Goal: Task Accomplishment & Management: Use online tool/utility

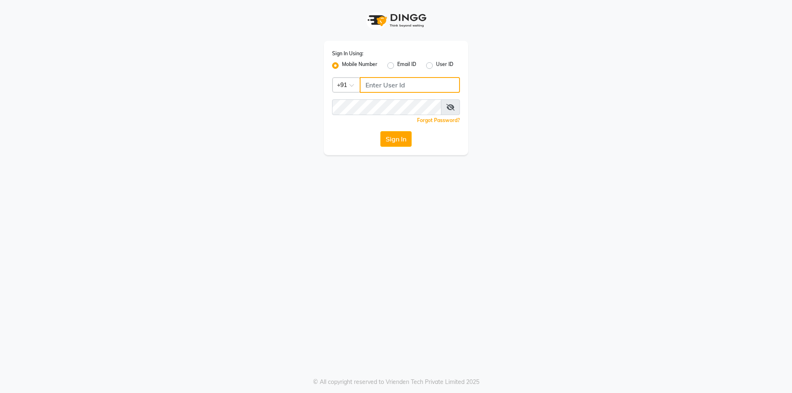
type input "141061400"
click at [452, 106] on icon at bounding box center [451, 107] width 8 height 7
click at [312, 109] on div "Sign In Using: Mobile Number Email ID User ID Country Code × +91 141061400 Reme…" at bounding box center [396, 77] width 470 height 155
click at [390, 142] on button "Sign In" at bounding box center [396, 139] width 31 height 16
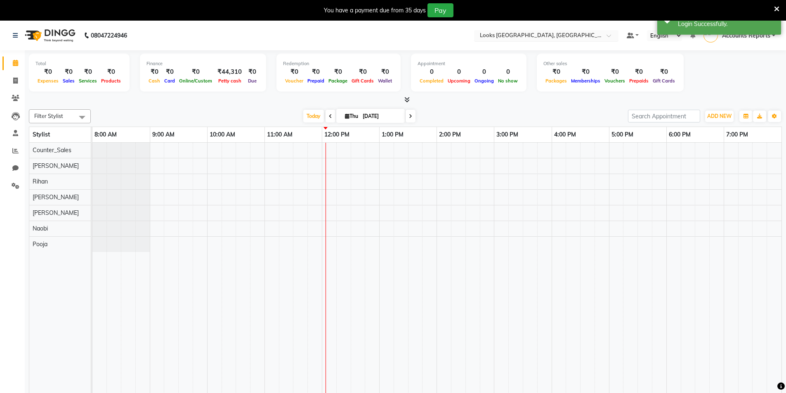
click at [520, 38] on input "text" at bounding box center [538, 36] width 120 height 8
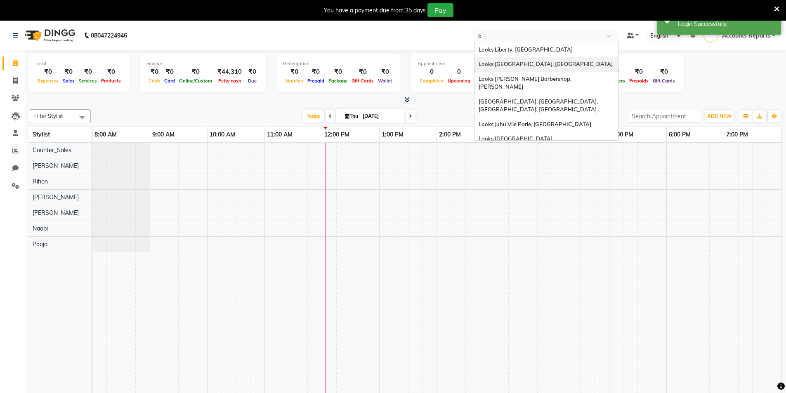
scroll to position [15, 0]
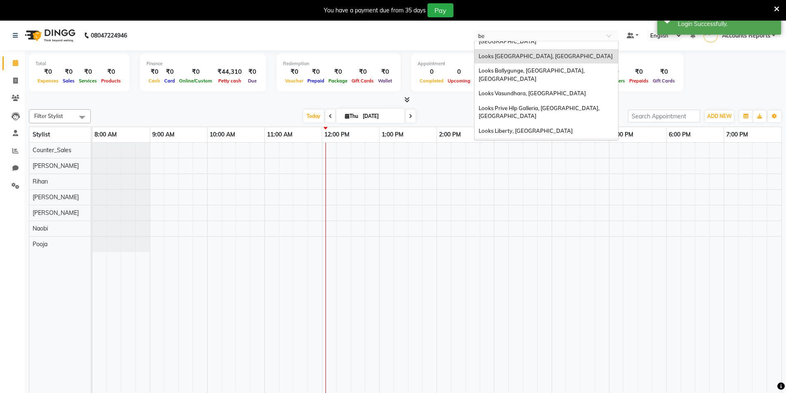
type input "ben"
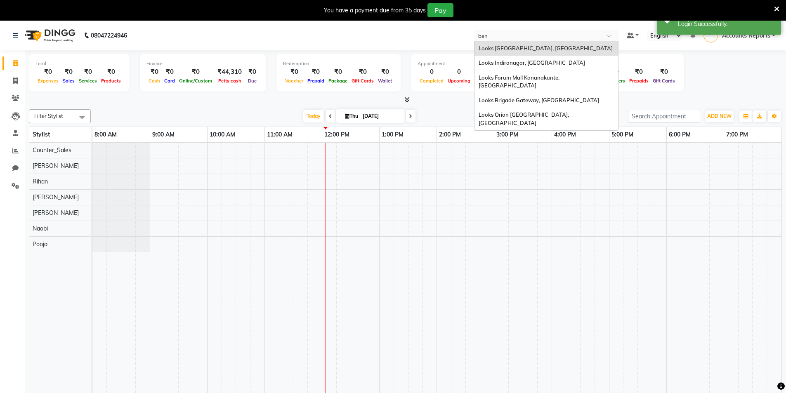
scroll to position [0, 0]
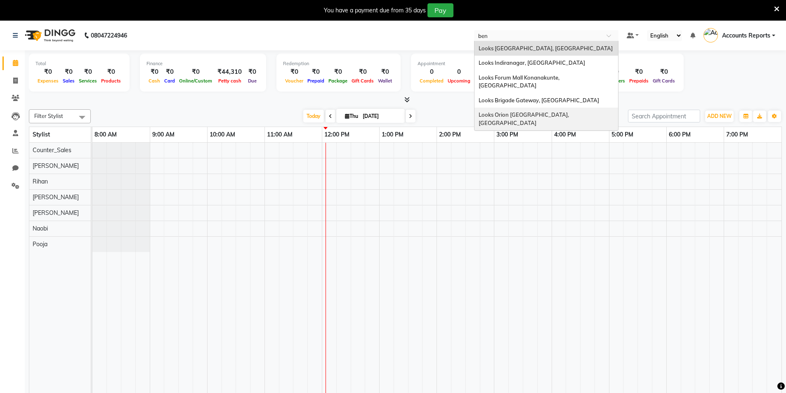
click at [533, 111] on span "Looks Orion [GEOGRAPHIC_DATA], [GEOGRAPHIC_DATA]" at bounding box center [525, 118] width 92 height 15
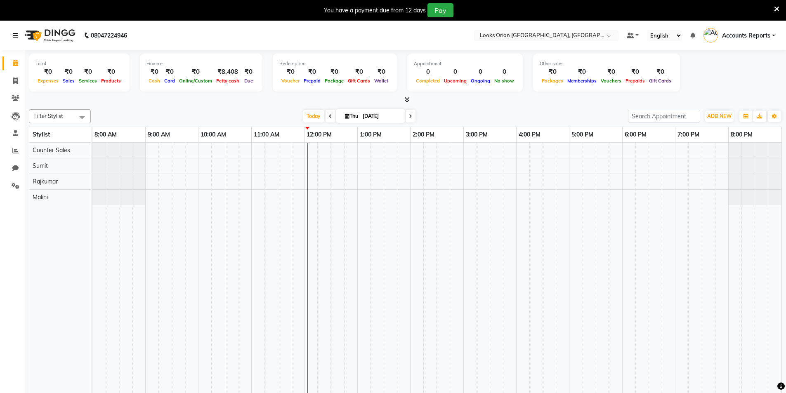
click at [14, 38] on icon at bounding box center [15, 36] width 5 height 6
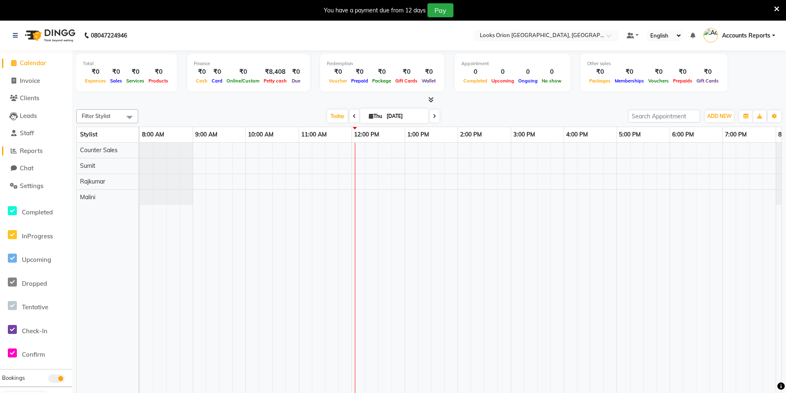
click at [35, 151] on span "Reports" at bounding box center [31, 151] width 23 height 8
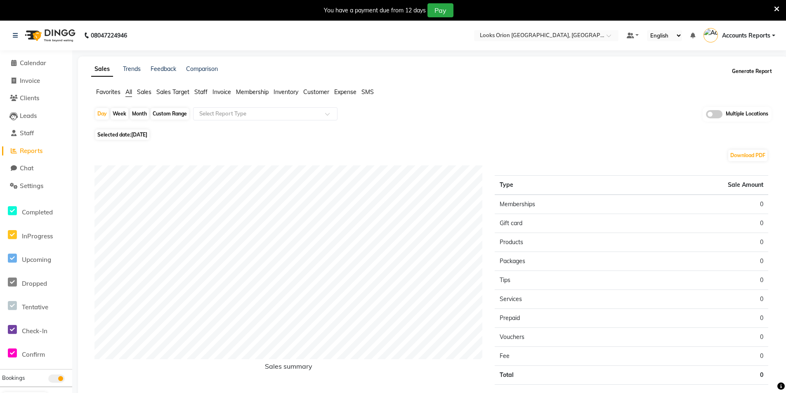
click at [754, 73] on button "Generate Report" at bounding box center [752, 72] width 44 height 12
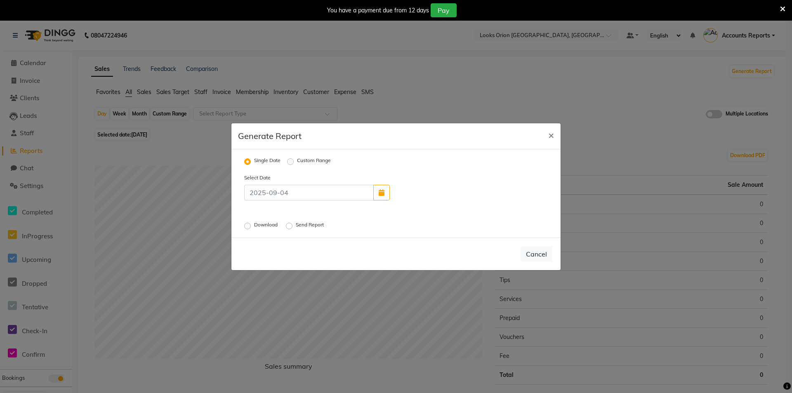
click at [297, 161] on label "Custom Range" at bounding box center [314, 162] width 34 height 10
click at [289, 161] on input "Custom Range" at bounding box center [292, 161] width 6 height 6
radio input "true"
select select "9"
select select "2025"
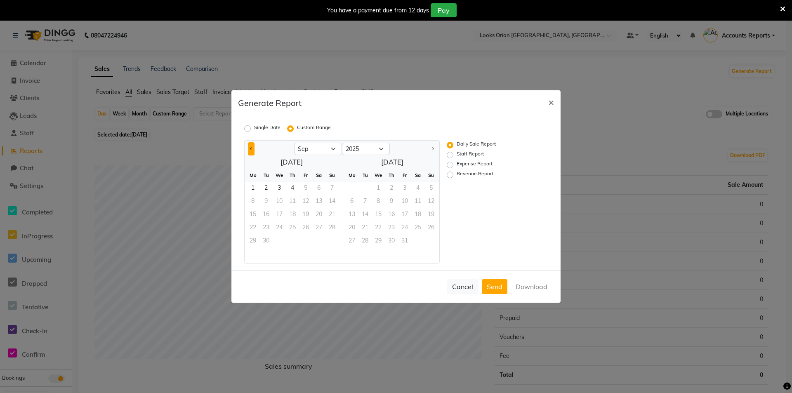
click at [254, 148] on button "Previous month" at bounding box center [251, 148] width 7 height 13
select select "8"
click at [304, 191] on span "1" at bounding box center [305, 188] width 13 height 13
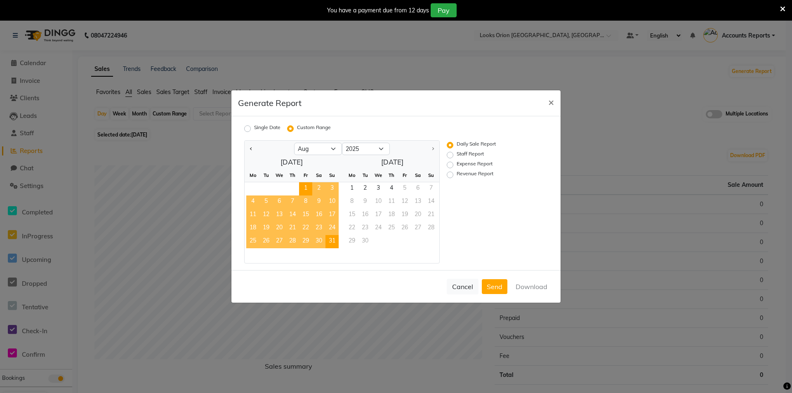
click at [328, 242] on span "31" at bounding box center [332, 241] width 13 height 13
click at [457, 175] on label "Revenue Report" at bounding box center [475, 175] width 37 height 10
click at [451, 175] on input "Revenue Report" at bounding box center [452, 175] width 6 height 6
radio input "true"
click at [503, 284] on button "Send" at bounding box center [495, 286] width 26 height 15
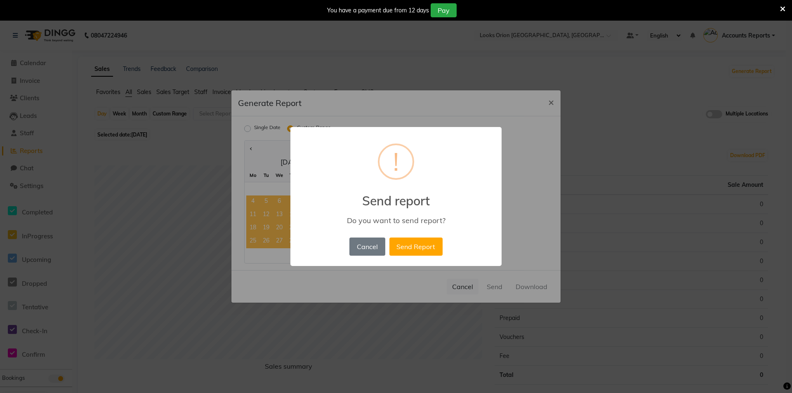
drag, startPoint x: 373, startPoint y: 246, endPoint x: 420, endPoint y: 262, distance: 49.2
click at [374, 246] on button "Cancel" at bounding box center [367, 247] width 35 height 18
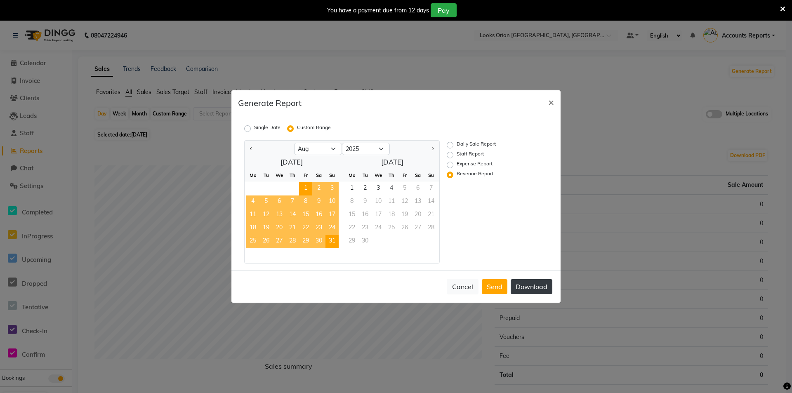
click at [538, 283] on button "Download" at bounding box center [532, 286] width 42 height 15
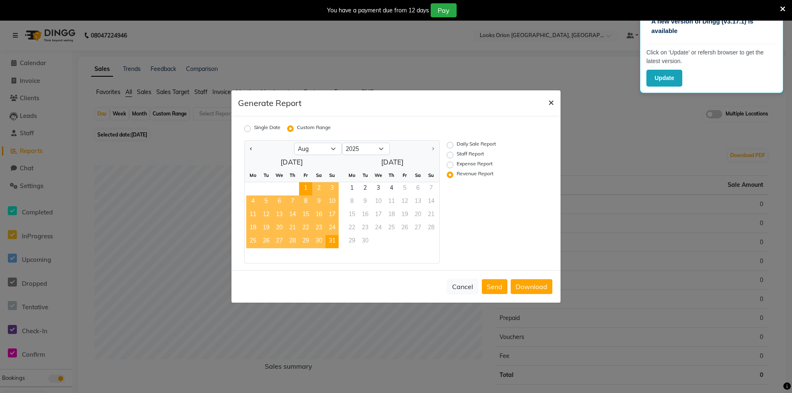
click at [552, 101] on span "×" at bounding box center [552, 102] width 6 height 12
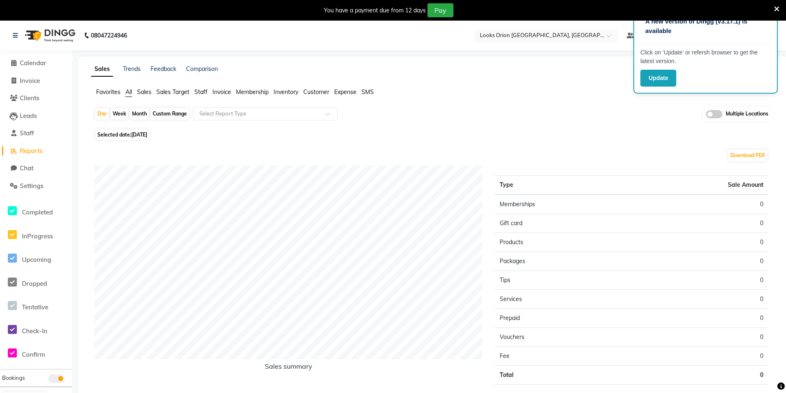
click at [545, 36] on input "text" at bounding box center [538, 36] width 120 height 8
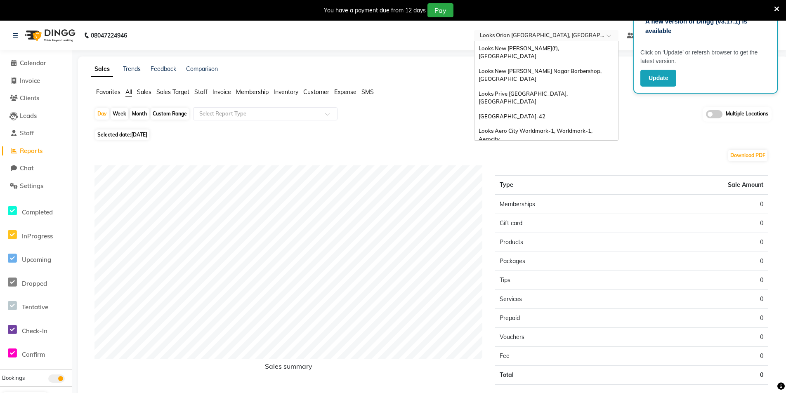
scroll to position [847, 0]
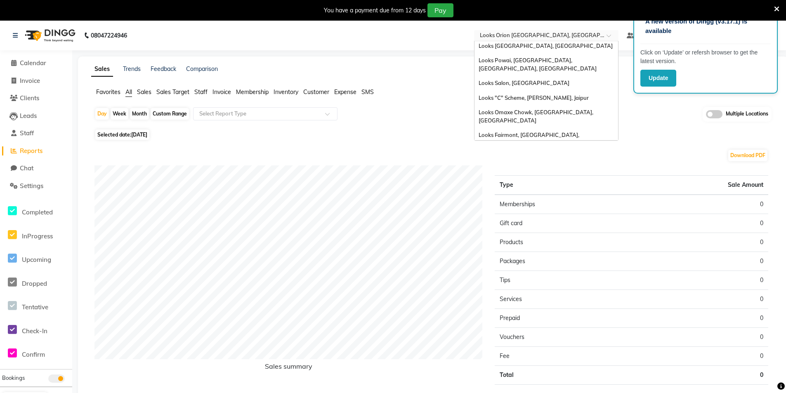
click at [539, 340] on span "Looks Brigade Gateway, [GEOGRAPHIC_DATA]" at bounding box center [539, 343] width 121 height 7
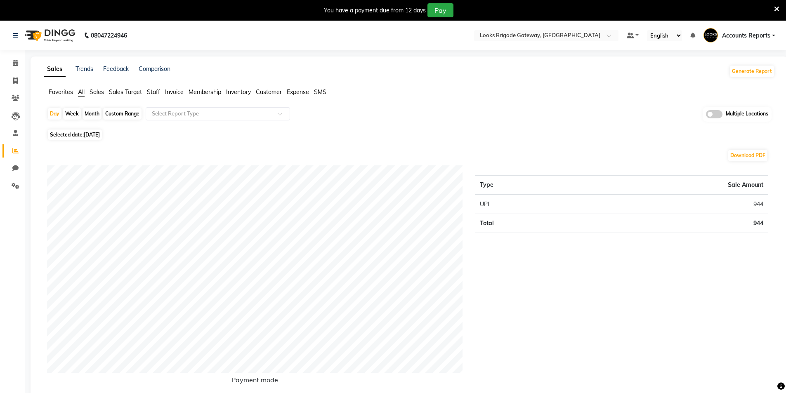
click at [9, 31] on div "08047224946" at bounding box center [70, 35] width 127 height 23
click at [15, 34] on icon at bounding box center [15, 36] width 5 height 6
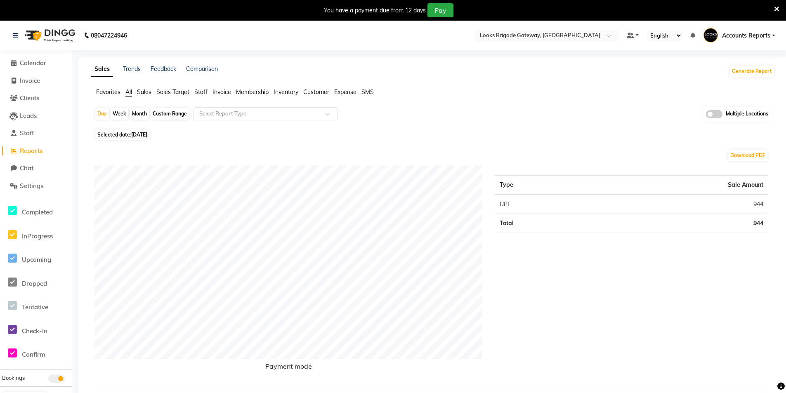
click at [33, 151] on span "Reports" at bounding box center [31, 151] width 23 height 8
click at [33, 154] on span "Reports" at bounding box center [31, 151] width 23 height 8
click at [33, 149] on span "Reports" at bounding box center [31, 151] width 23 height 8
click at [18, 40] on link at bounding box center [17, 35] width 8 height 23
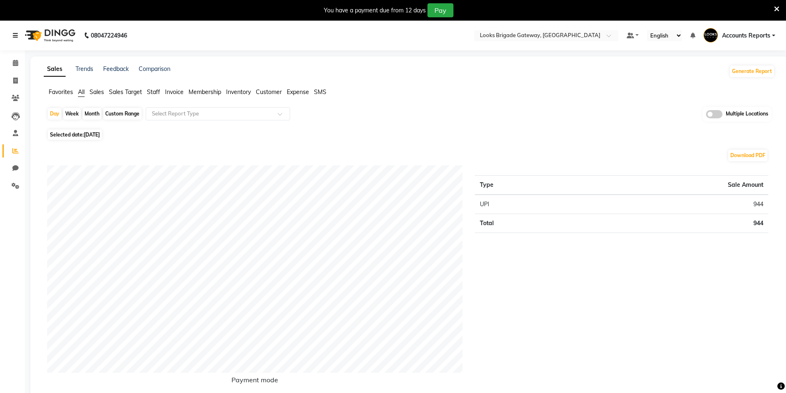
click at [16, 37] on icon at bounding box center [15, 36] width 5 height 6
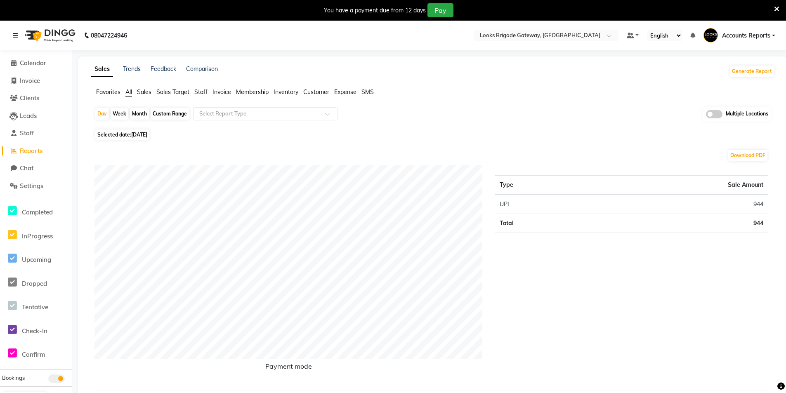
click at [31, 152] on span "Reports" at bounding box center [31, 151] width 23 height 8
click at [754, 74] on button "Generate Report" at bounding box center [752, 72] width 44 height 12
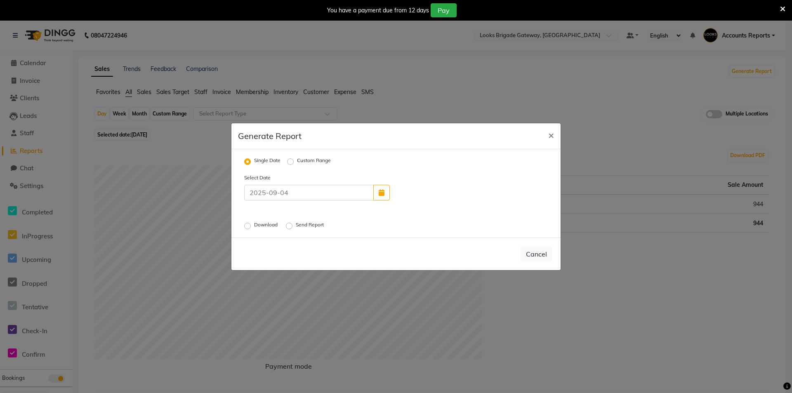
click at [297, 160] on label "Custom Range" at bounding box center [314, 162] width 34 height 10
click at [291, 160] on input "Custom Range" at bounding box center [292, 161] width 6 height 6
radio input "true"
select select "9"
select select "2025"
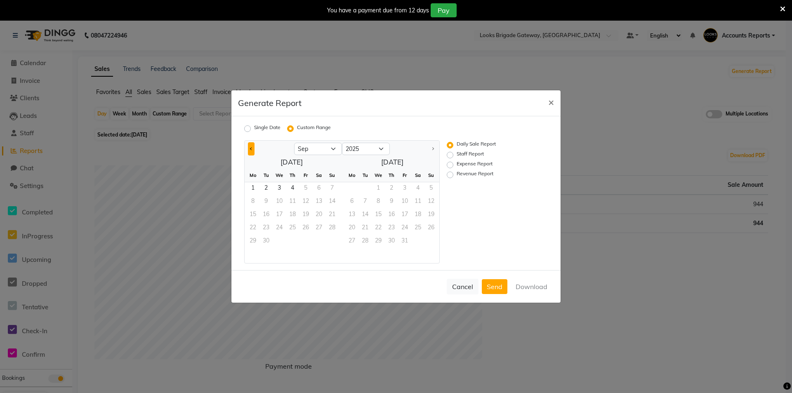
click at [253, 150] on button "Previous month" at bounding box center [251, 148] width 7 height 13
select select "8"
click at [307, 187] on span "1" at bounding box center [305, 188] width 13 height 13
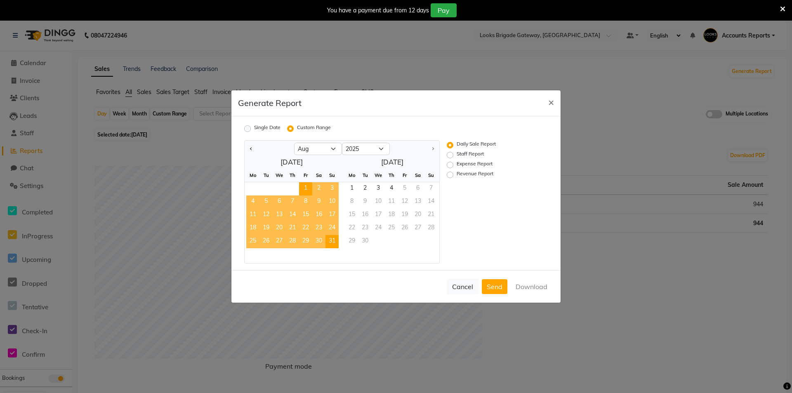
click at [331, 241] on span "31" at bounding box center [332, 241] width 13 height 13
click at [457, 176] on label "Revenue Report" at bounding box center [475, 175] width 37 height 10
click at [451, 176] on input "Revenue Report" at bounding box center [452, 175] width 6 height 6
radio input "true"
click at [539, 286] on button "Download" at bounding box center [532, 286] width 42 height 15
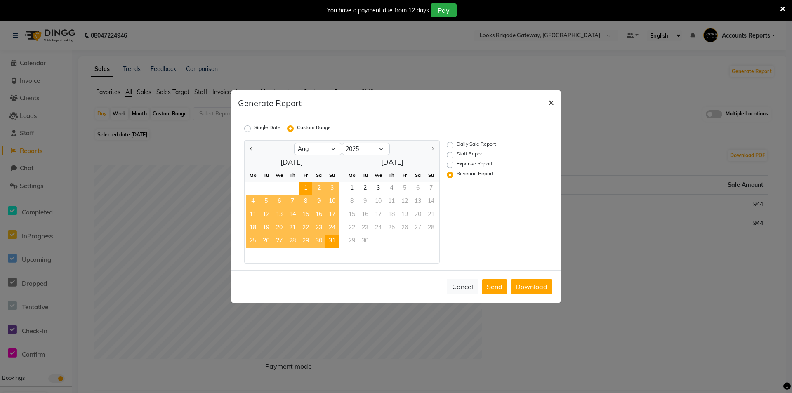
click at [551, 106] on span "×" at bounding box center [552, 102] width 6 height 12
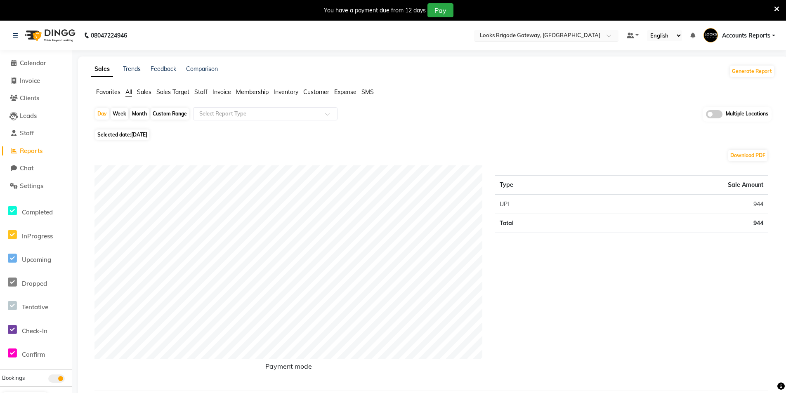
click at [536, 37] on input "text" at bounding box center [538, 36] width 120 height 8
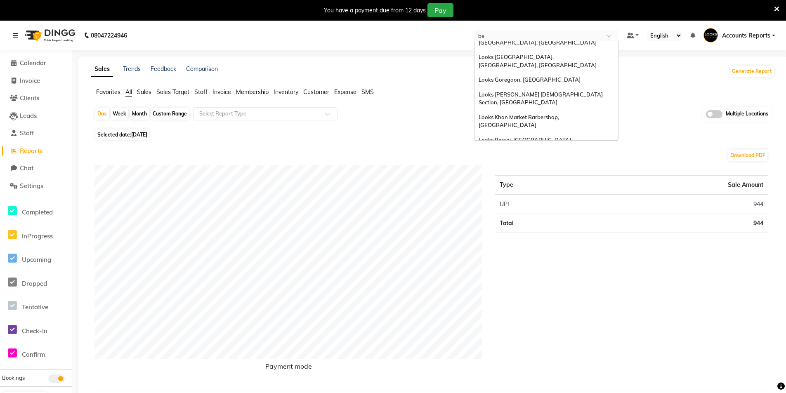
scroll to position [33, 0]
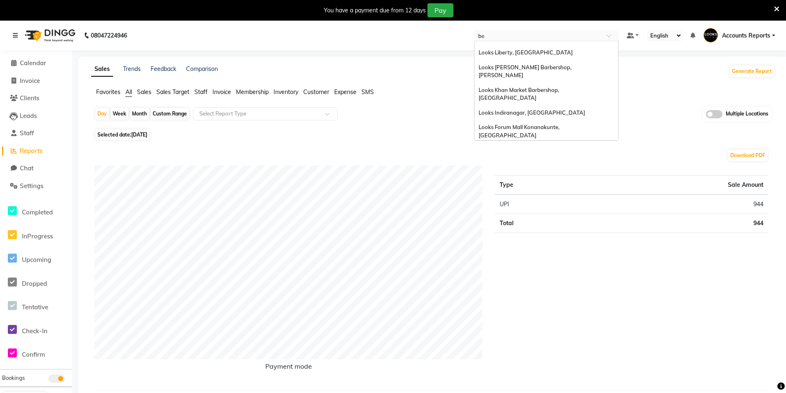
type input "ben"
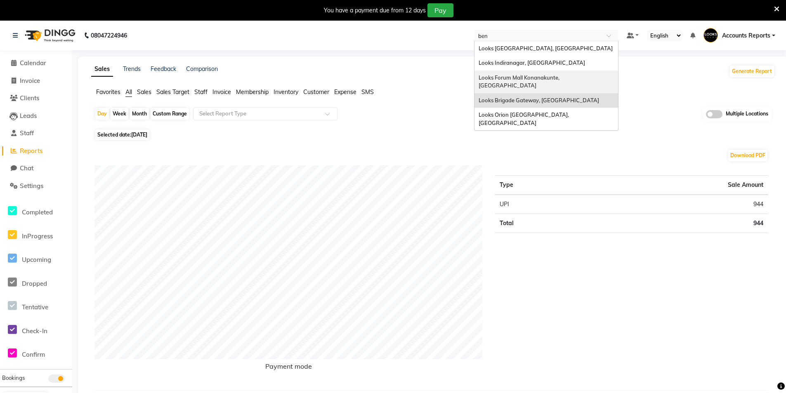
click at [525, 78] on span "Looks Forum Mall Konanakunte, Bengaluru" at bounding box center [520, 81] width 82 height 15
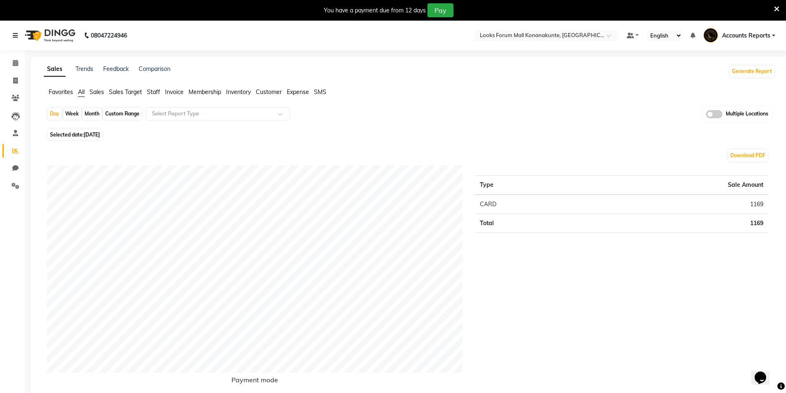
click at [15, 36] on icon at bounding box center [15, 36] width 5 height 6
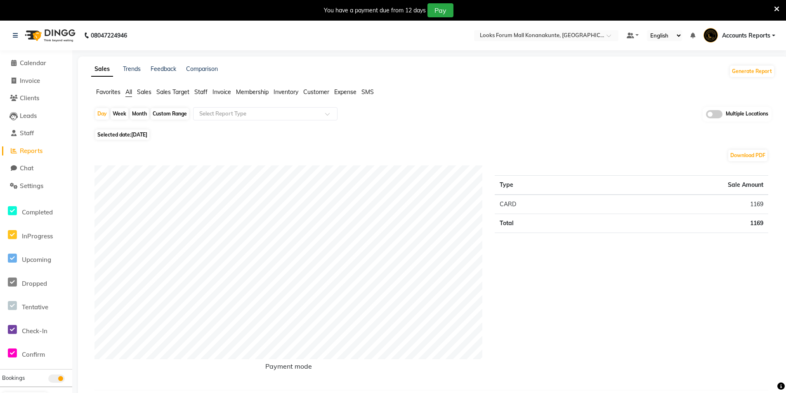
click at [29, 149] on span "Reports" at bounding box center [31, 151] width 23 height 8
click at [754, 71] on button "Generate Report" at bounding box center [752, 72] width 44 height 12
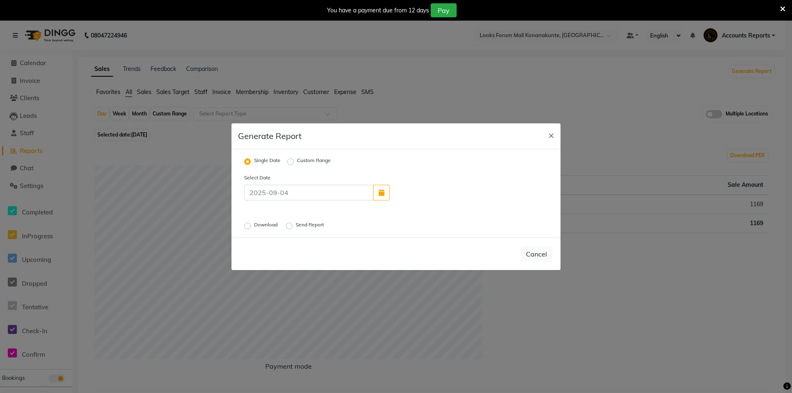
click at [297, 162] on label "Custom Range" at bounding box center [314, 162] width 34 height 10
click at [290, 162] on input "Custom Range" at bounding box center [292, 161] width 6 height 6
radio input "true"
select select "9"
select select "2025"
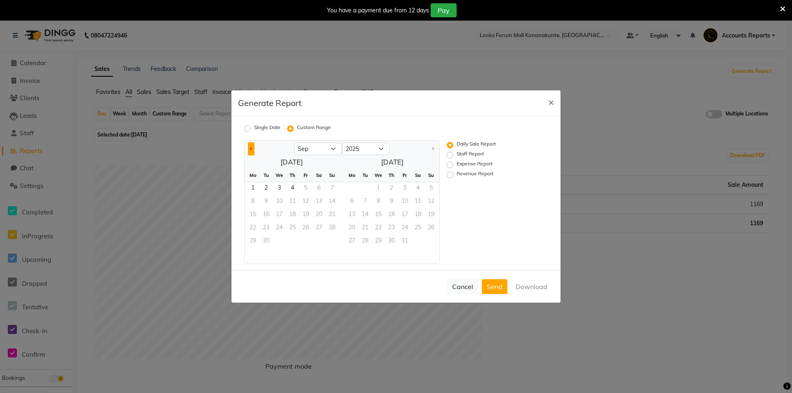
click at [252, 150] on button "Previous month" at bounding box center [251, 148] width 7 height 13
select select "8"
click at [304, 189] on span "1" at bounding box center [305, 188] width 13 height 13
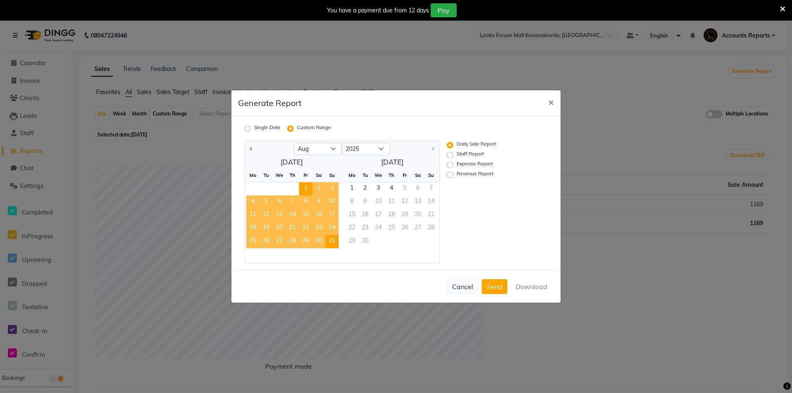
click at [329, 244] on span "31" at bounding box center [332, 241] width 13 height 13
click at [457, 174] on label "Revenue Report" at bounding box center [475, 175] width 37 height 10
click at [450, 174] on input "Revenue Report" at bounding box center [452, 175] width 6 height 6
radio input "true"
click at [534, 291] on button "Download" at bounding box center [532, 286] width 42 height 15
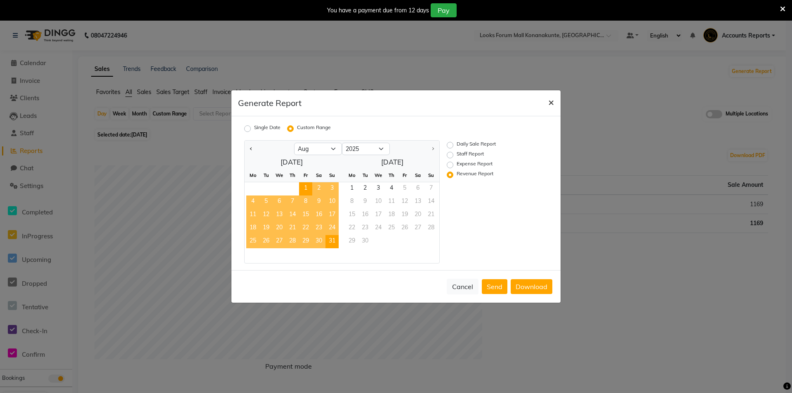
click at [552, 102] on span "×" at bounding box center [552, 102] width 6 height 12
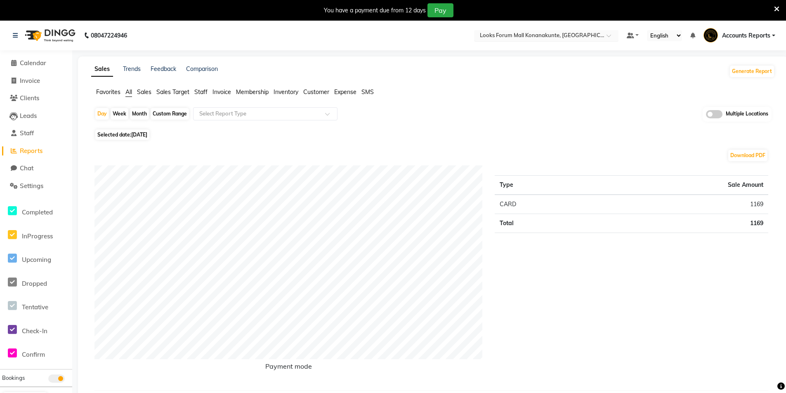
click at [547, 36] on input "text" at bounding box center [538, 36] width 120 height 8
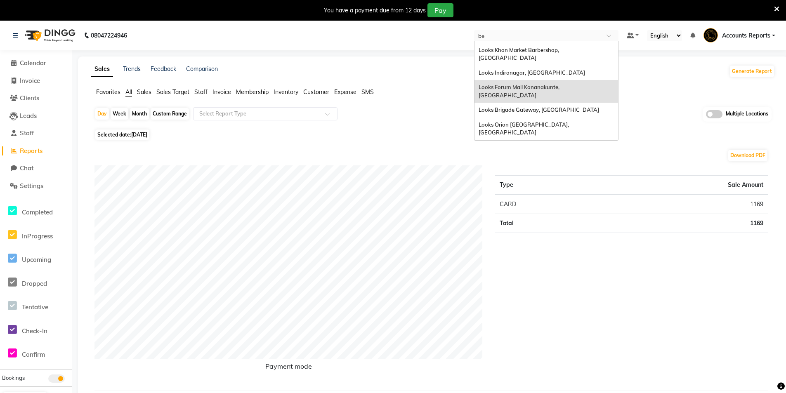
scroll to position [33, 0]
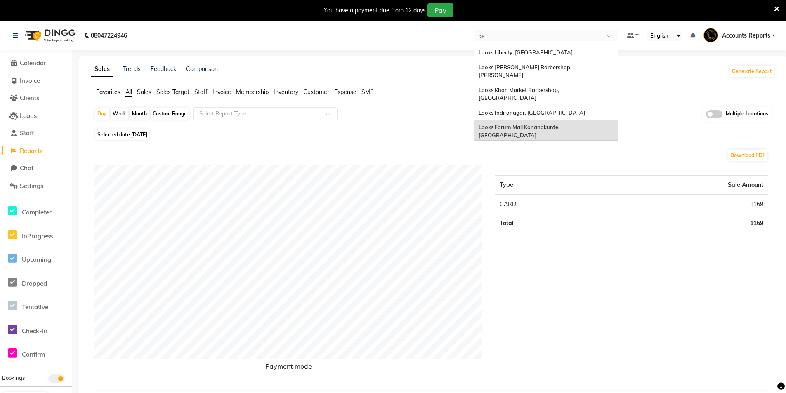
type input "ben"
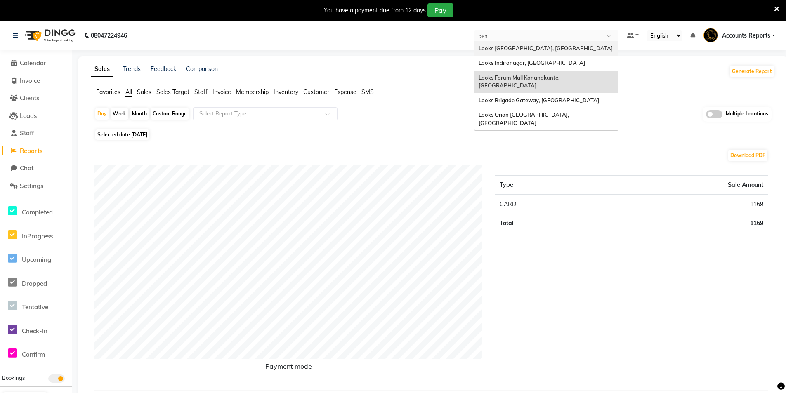
click at [515, 49] on span "Looks Vega City, Bengaluru" at bounding box center [546, 48] width 134 height 7
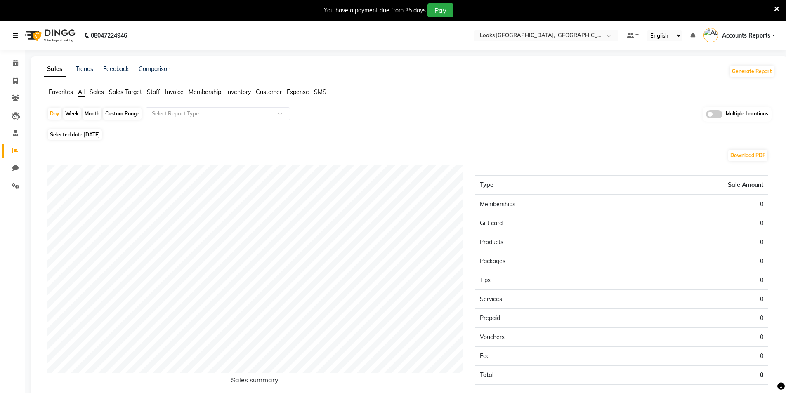
click at [13, 36] on icon at bounding box center [15, 36] width 5 height 6
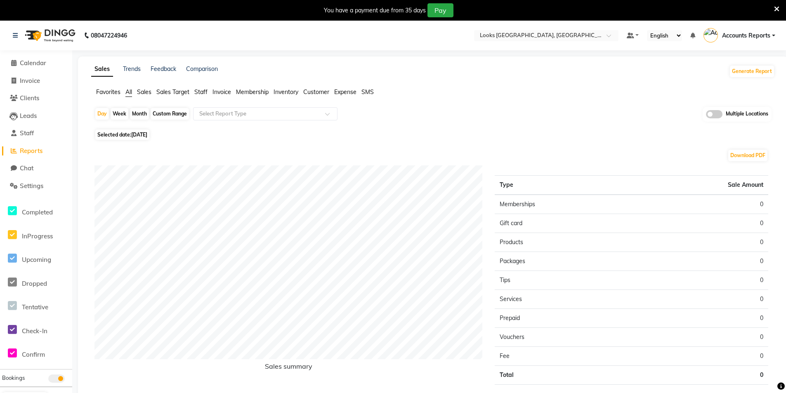
click at [28, 150] on span "Reports" at bounding box center [31, 151] width 23 height 8
click at [759, 69] on button "Generate Report" at bounding box center [752, 72] width 44 height 12
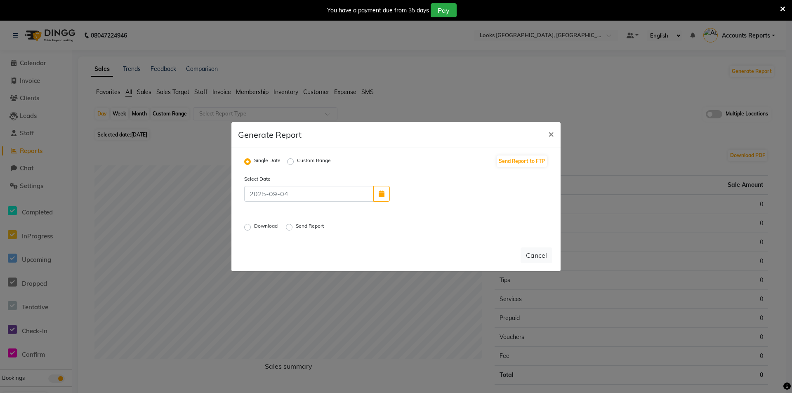
click at [297, 160] on label "Custom Range" at bounding box center [314, 162] width 34 height 10
click at [293, 160] on input "Custom Range" at bounding box center [292, 161] width 6 height 6
radio input "true"
select select "9"
select select "2025"
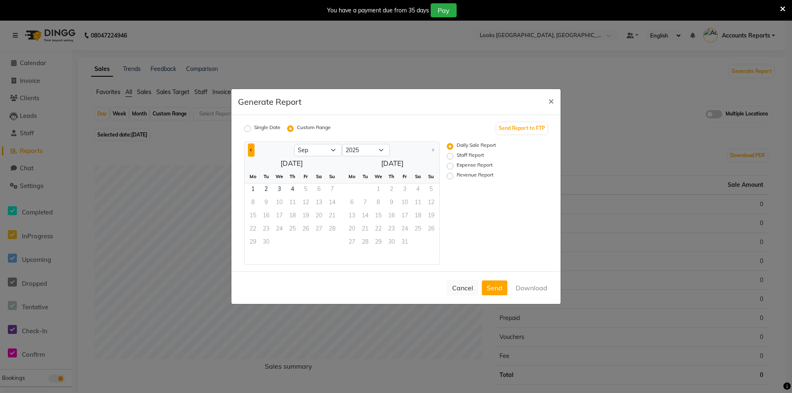
click at [251, 150] on span "Previous month" at bounding box center [251, 149] width 3 height 3
select select "8"
click at [309, 190] on span "1" at bounding box center [305, 190] width 13 height 13
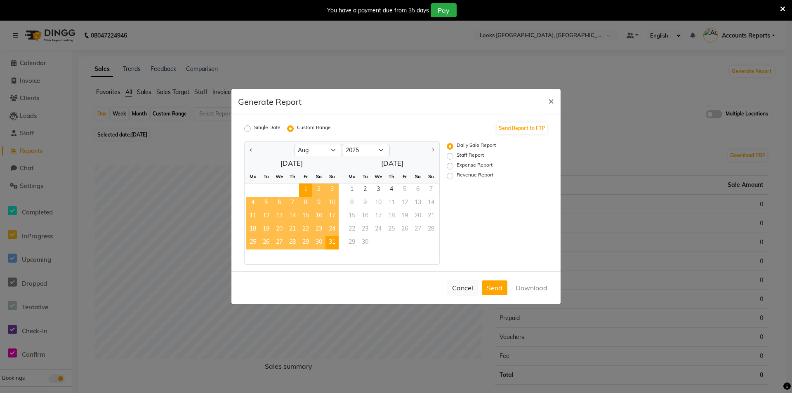
click at [333, 240] on span "31" at bounding box center [332, 242] width 13 height 13
click at [480, 176] on label "Revenue Report" at bounding box center [475, 176] width 37 height 10
click at [454, 176] on input "Revenue Report" at bounding box center [452, 176] width 6 height 6
radio input "true"
click at [529, 287] on button "Download" at bounding box center [532, 288] width 42 height 15
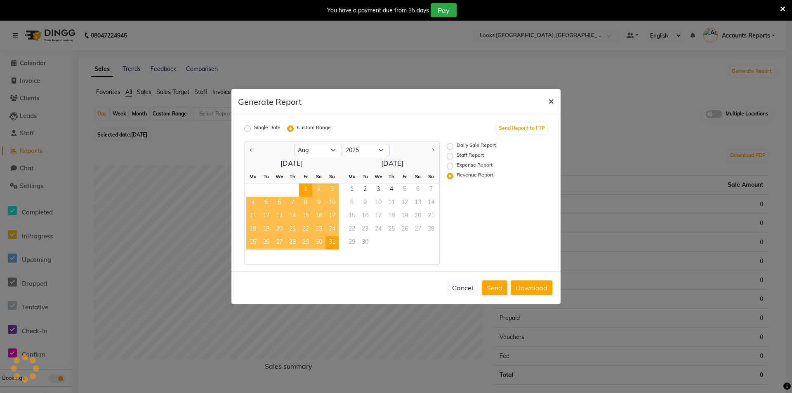
click at [546, 102] on button "×" at bounding box center [551, 100] width 19 height 23
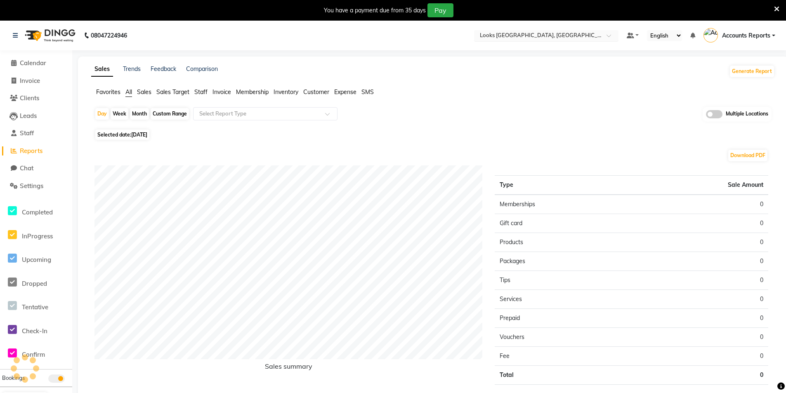
click at [518, 35] on input "text" at bounding box center [538, 36] width 120 height 8
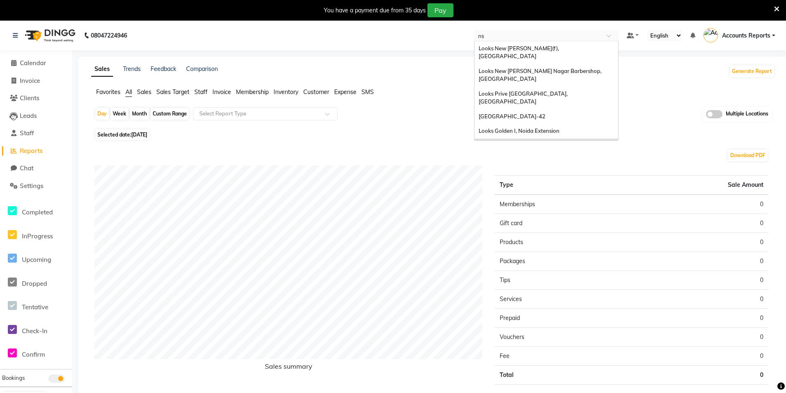
type input "nsp"
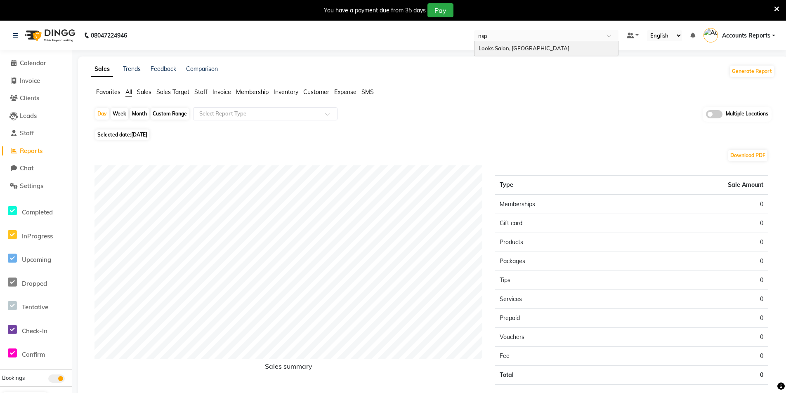
click at [505, 47] on span "Looks Salon, [GEOGRAPHIC_DATA]" at bounding box center [524, 48] width 91 height 7
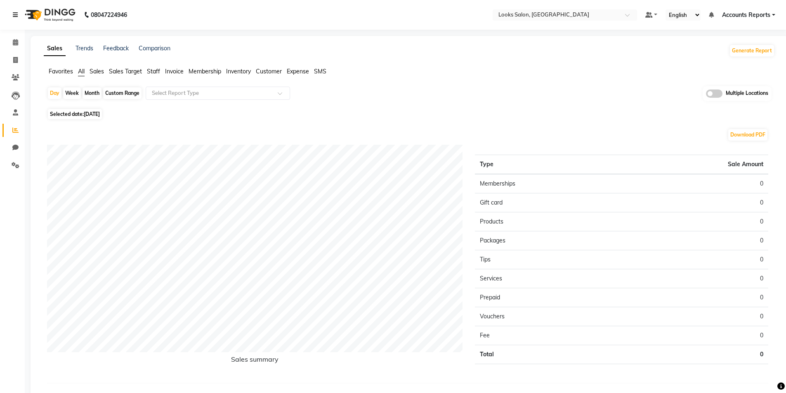
click at [14, 12] on icon at bounding box center [15, 15] width 5 height 6
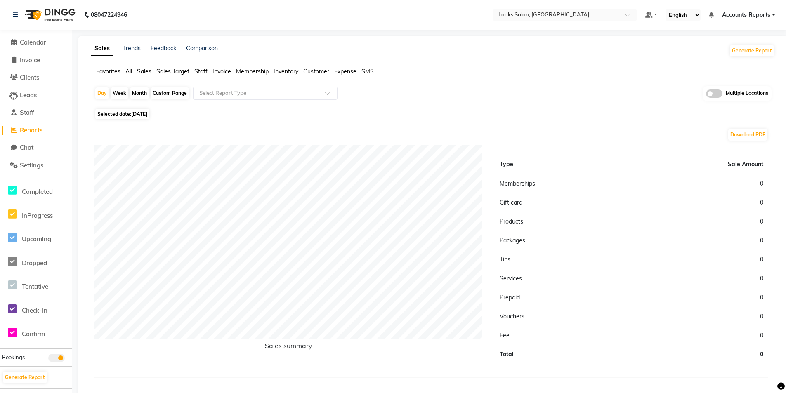
click at [30, 130] on span "Reports" at bounding box center [31, 130] width 23 height 8
click at [264, 92] on input "text" at bounding box center [257, 93] width 119 height 8
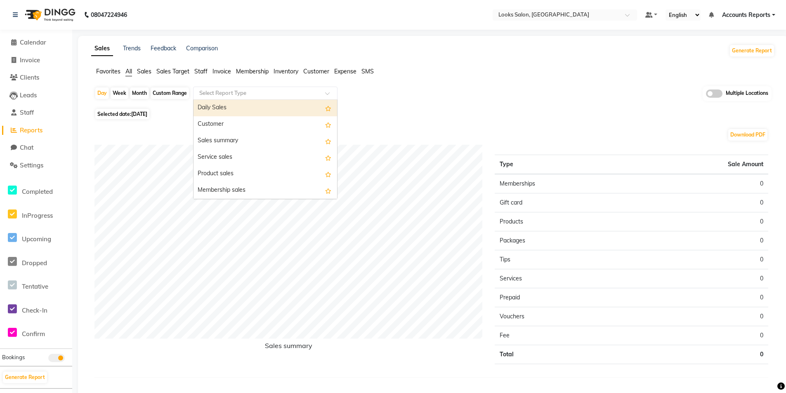
click at [487, 97] on div "Day Week Month Custom Range Select Report Type Daily Sales Customer Sales summa…" at bounding box center [433, 96] width 677 height 20
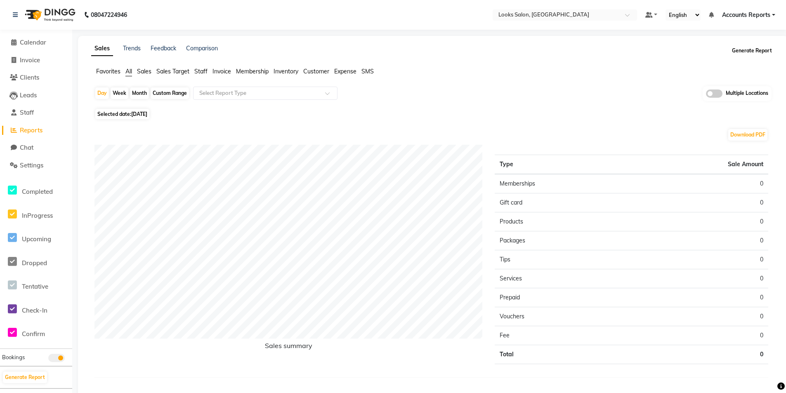
click at [739, 49] on button "Generate Report" at bounding box center [752, 51] width 44 height 12
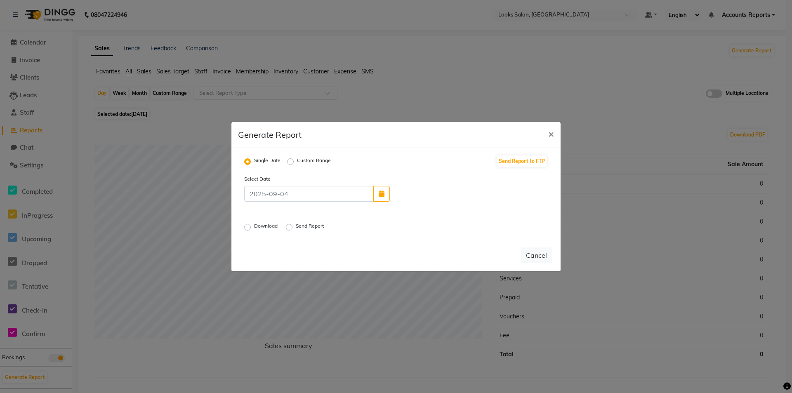
click at [297, 161] on label "Custom Range" at bounding box center [314, 162] width 34 height 10
click at [292, 161] on input "Custom Range" at bounding box center [292, 161] width 6 height 6
radio input "true"
select select "9"
select select "2025"
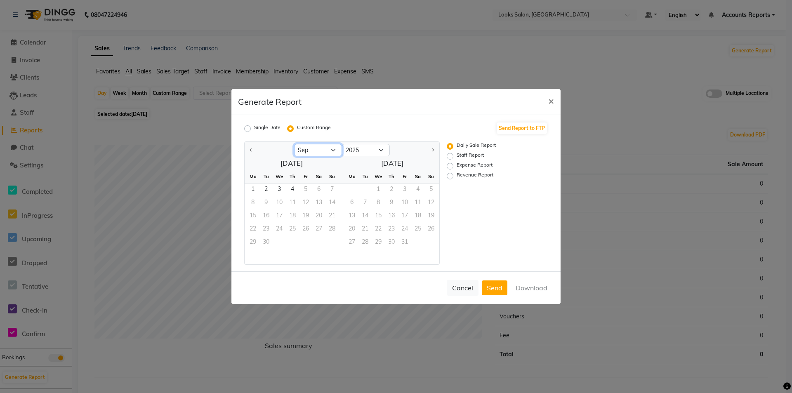
click at [309, 151] on select "Jan Feb Mar Apr May Jun [DATE] Aug Sep" at bounding box center [318, 150] width 48 height 12
select select "8"
click at [294, 144] on select "Jan Feb Mar Apr May Jun [DATE] Aug Sep" at bounding box center [318, 150] width 48 height 12
click at [307, 188] on span "1" at bounding box center [305, 190] width 13 height 13
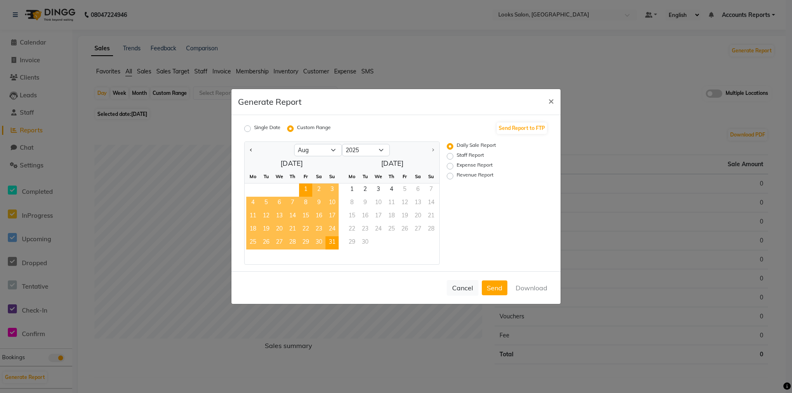
click at [334, 244] on span "31" at bounding box center [332, 242] width 13 height 13
click at [485, 175] on label "Revenue Report" at bounding box center [475, 176] width 37 height 10
click at [454, 175] on input "Revenue Report" at bounding box center [452, 176] width 6 height 6
radio input "true"
click at [533, 289] on button "Download" at bounding box center [532, 288] width 42 height 15
